Goal: Task Accomplishment & Management: Manage account settings

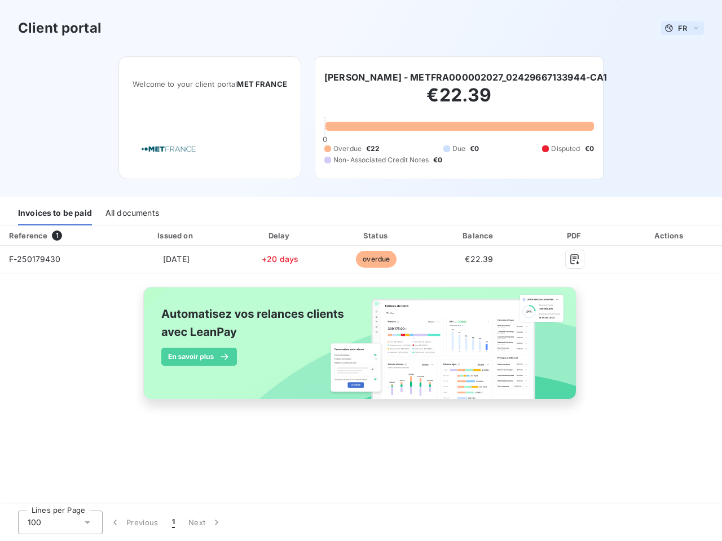
click at [682, 28] on span "FR" at bounding box center [682, 28] width 9 height 9
click at [465, 77] on h6 "[PERSON_NAME] - METFRA000002027_02429667133944-CA1" at bounding box center [465, 77] width 283 height 14
click at [55, 214] on div "Invoices to be paid" at bounding box center [55, 214] width 74 height 24
click at [131, 214] on div "All documents" at bounding box center [132, 214] width 54 height 24
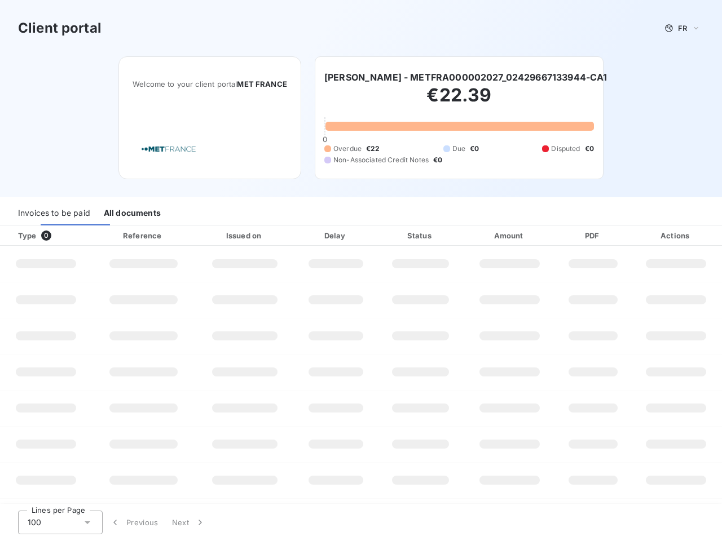
click at [59, 236] on div "Type 0" at bounding box center [50, 235] width 78 height 11
click at [175, 236] on div at bounding box center [178, 235] width 11 height 11
click at [280, 236] on div at bounding box center [277, 235] width 11 height 11
click at [380, 236] on div "Status" at bounding box center [421, 235] width 82 height 11
click at [479, 236] on div "Amount" at bounding box center [510, 235] width 88 height 11
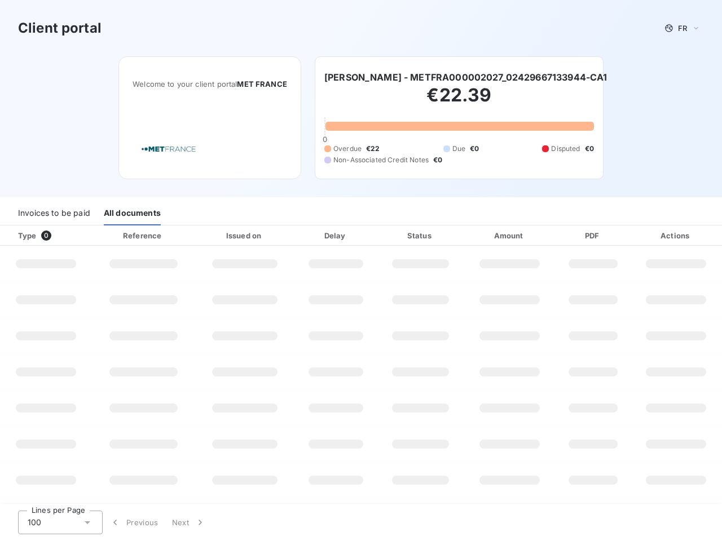
click at [575, 236] on div "PDF" at bounding box center [593, 235] width 70 height 11
